Goal: Task Accomplishment & Management: Use online tool/utility

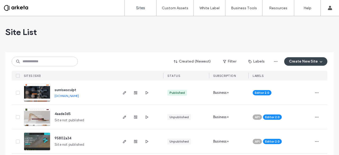
click at [299, 64] on button "Create New Site" at bounding box center [305, 61] width 43 height 8
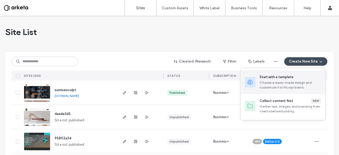
click at [294, 74] on div "Start with a template Choose a ready-made design and customize it to fit your b…" at bounding box center [282, 82] width 85 height 24
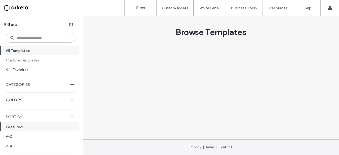
click at [32, 60] on label "Custom Templates" at bounding box center [38, 59] width 65 height 9
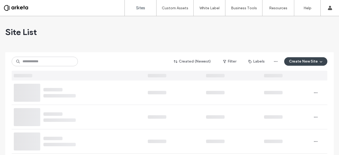
click at [309, 62] on button "Create New Site" at bounding box center [305, 61] width 43 height 8
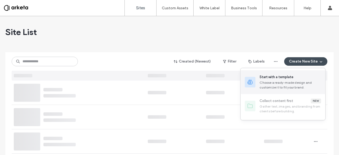
click at [295, 78] on div "Start with a template" at bounding box center [289, 76] width 61 height 5
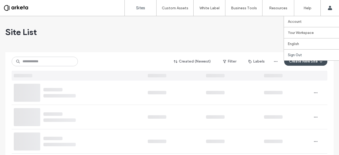
click at [304, 58] on link "Sign Out" at bounding box center [313, 54] width 51 height 11
